Goal: Task Accomplishment & Management: Manage account settings

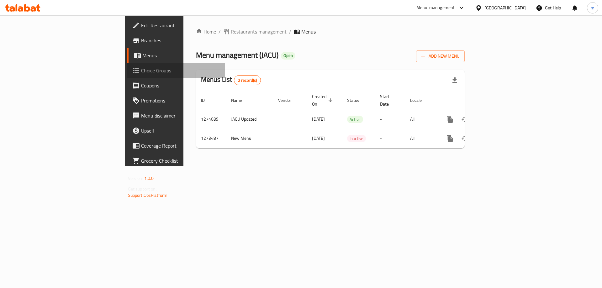
click at [133, 70] on icon at bounding box center [136, 70] width 6 height 5
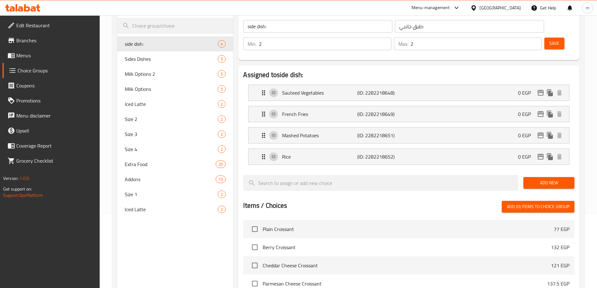
scroll to position [94, 0]
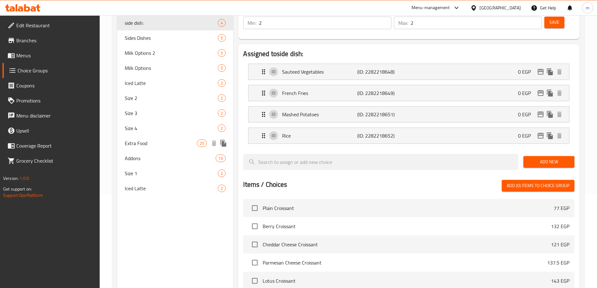
click at [149, 137] on div "Extra Food 25" at bounding box center [175, 143] width 116 height 15
type input "Extra Food"
type input "اكسترا"
type input "0"
type input "25"
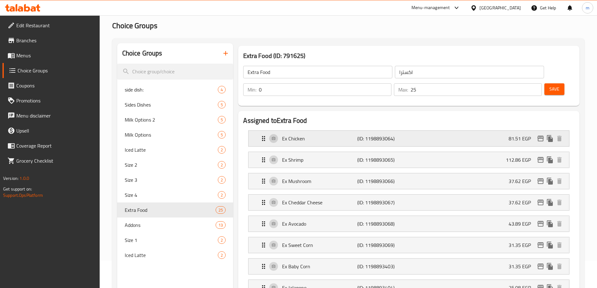
scroll to position [0, 0]
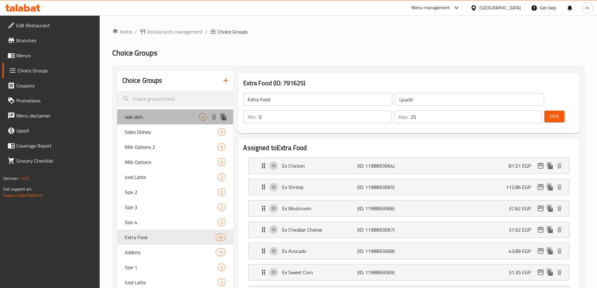
click at [151, 116] on span "side dish:" at bounding box center [162, 117] width 75 height 8
type input "side dish:"
type input "طبق جانبي:"
type input "2"
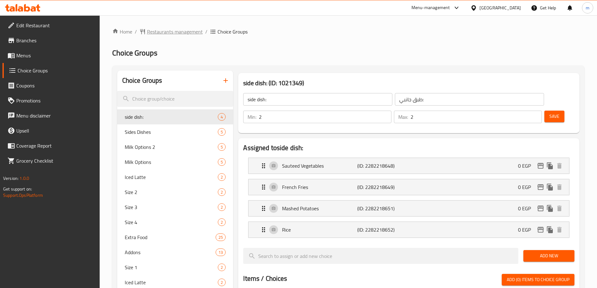
click at [194, 28] on span "Restaurants management" at bounding box center [175, 32] width 56 height 8
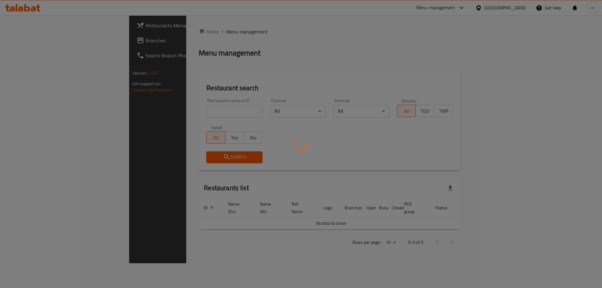
click at [33, 38] on div at bounding box center [301, 144] width 602 height 288
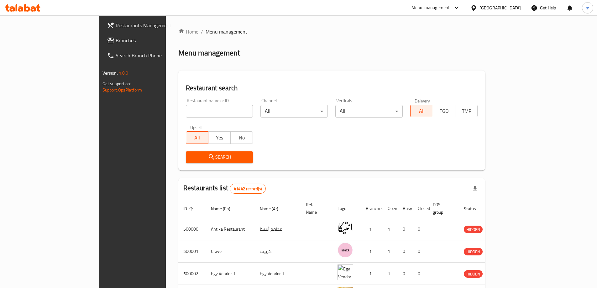
click at [116, 38] on span "Branches" at bounding box center [155, 41] width 78 height 8
